Goal: Task Accomplishment & Management: Use online tool/utility

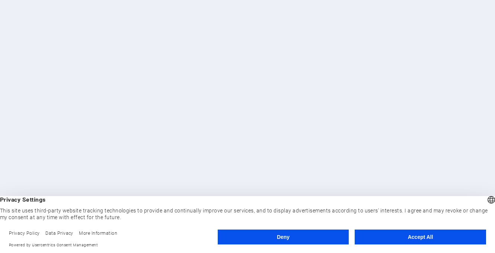
click at [414, 233] on button "Accept All" at bounding box center [420, 237] width 131 height 15
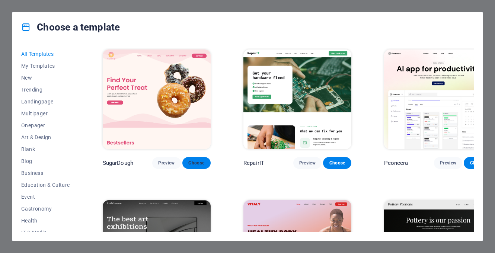
click at [191, 160] on span "Choose" at bounding box center [196, 163] width 16 height 6
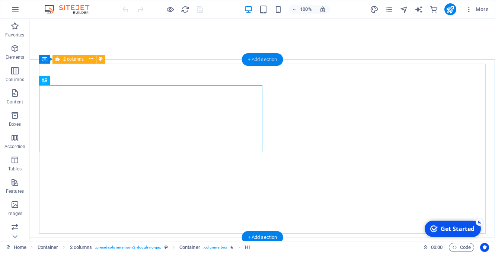
click at [261, 61] on div "+ Add section" at bounding box center [262, 59] width 41 height 13
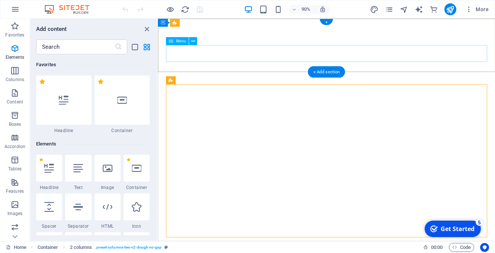
scroll to position [1303, 0]
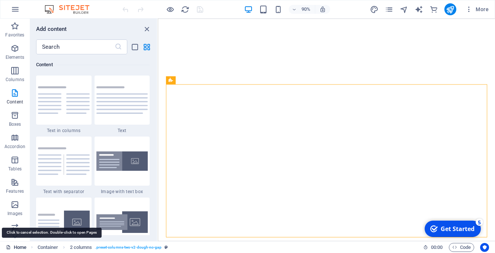
click at [22, 249] on link "Home" at bounding box center [16, 247] width 20 height 9
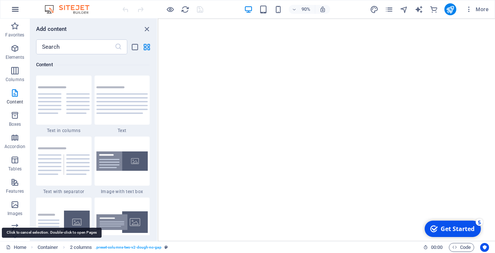
click at [19, 16] on button "button" at bounding box center [15, 9] width 18 height 18
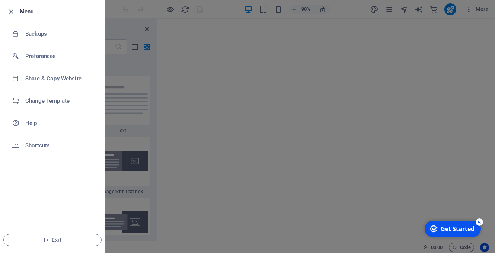
click at [256, 48] on div at bounding box center [247, 126] width 495 height 253
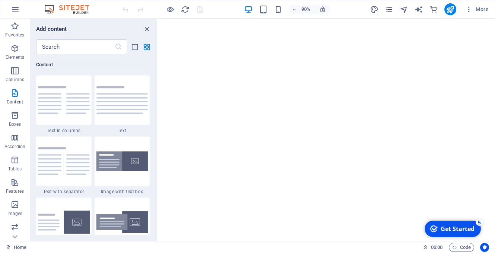
click at [388, 10] on icon "pages" at bounding box center [389, 9] width 9 height 9
click at [479, 10] on span "More" at bounding box center [476, 9] width 23 height 7
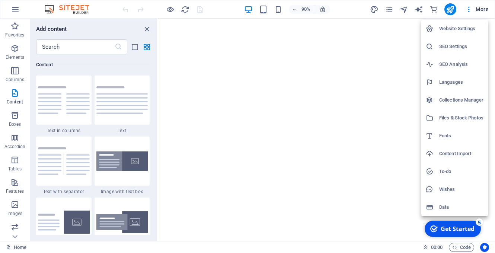
click at [470, 10] on div at bounding box center [247, 126] width 495 height 253
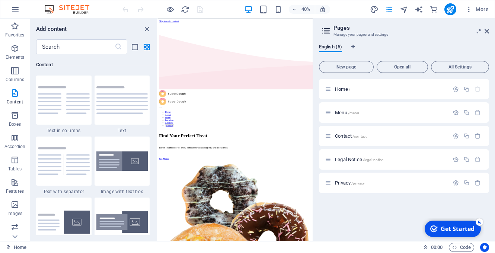
scroll to position [0, 0]
